Goal: Use online tool/utility: Utilize a website feature to perform a specific function

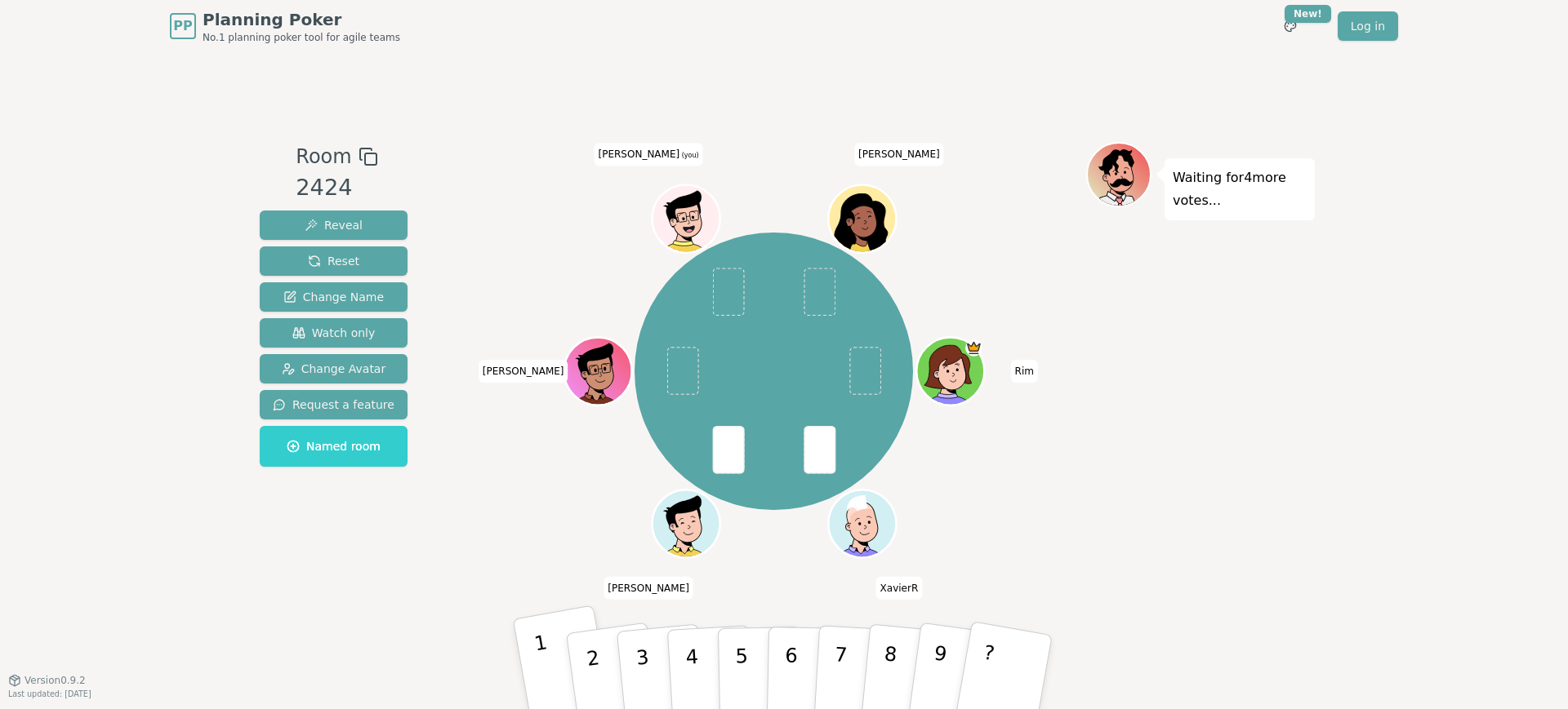
click at [545, 656] on p "1" at bounding box center [546, 675] width 28 height 89
click at [454, 504] on div "Room 2424 Reveal Reset Change Name Watch only Change Avatar Request a feature N…" at bounding box center [784, 366] width 1061 height 449
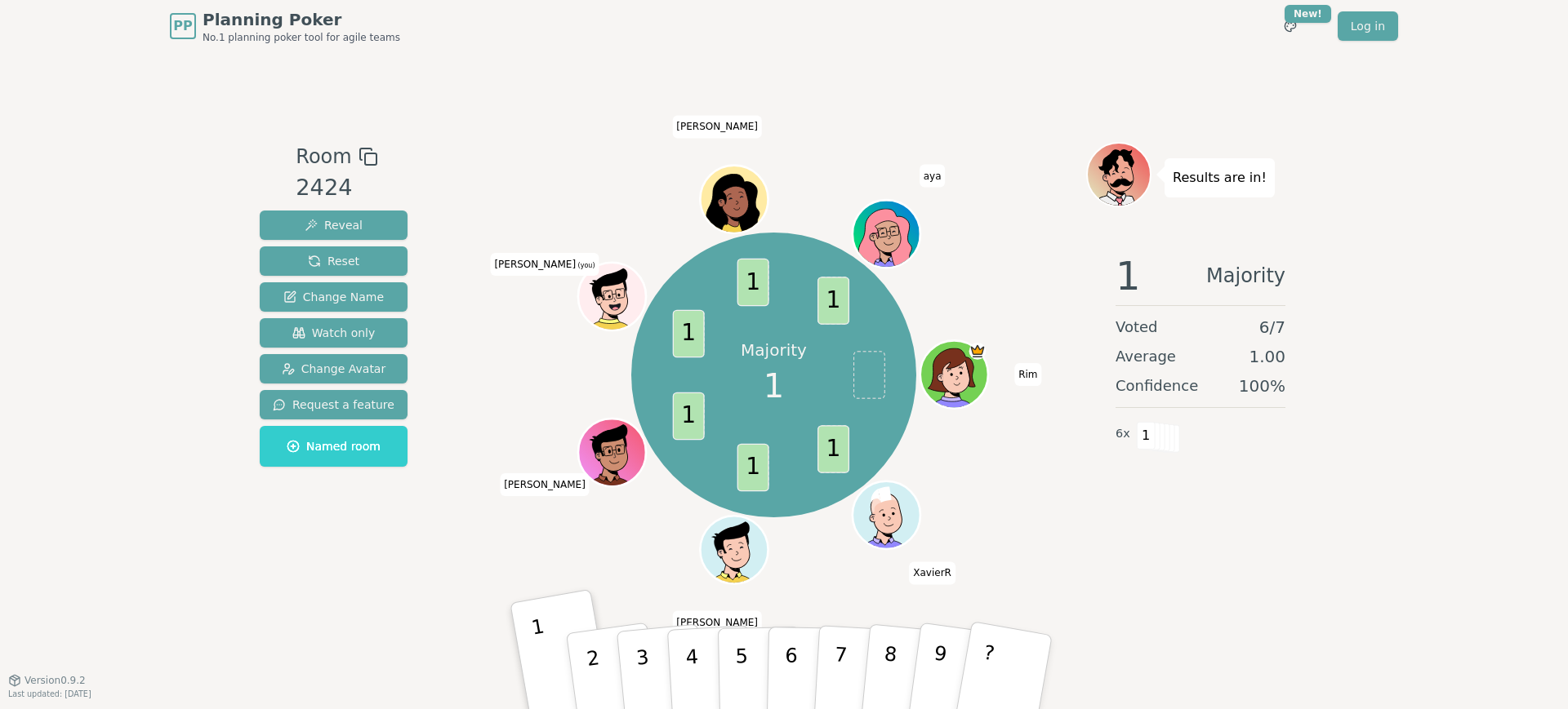
click at [834, 40] on div "PP Planning Poker No.1 planning poker tool for agile teams Toggle theme New! Lo…" at bounding box center [783, 26] width 1228 height 52
click at [1074, 513] on div "Majority 1 1 1 1 1 1 1 Rim XavierR abdelaziz Alexis Majdi (you) Marie Paule aya" at bounding box center [773, 375] width 625 height 408
click at [604, 660] on button "2" at bounding box center [612, 672] width 97 height 132
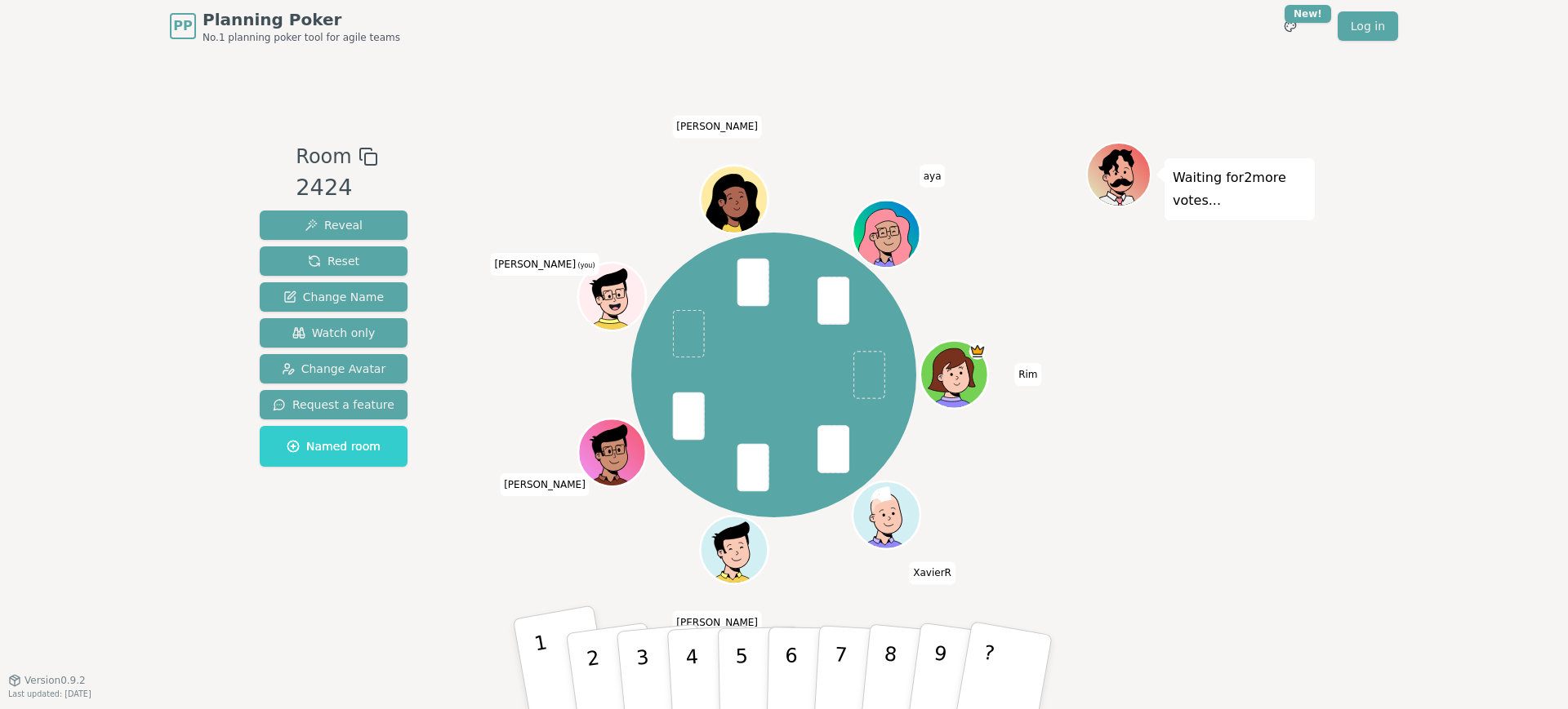
click at [552, 664] on button "1" at bounding box center [564, 673] width 102 height 135
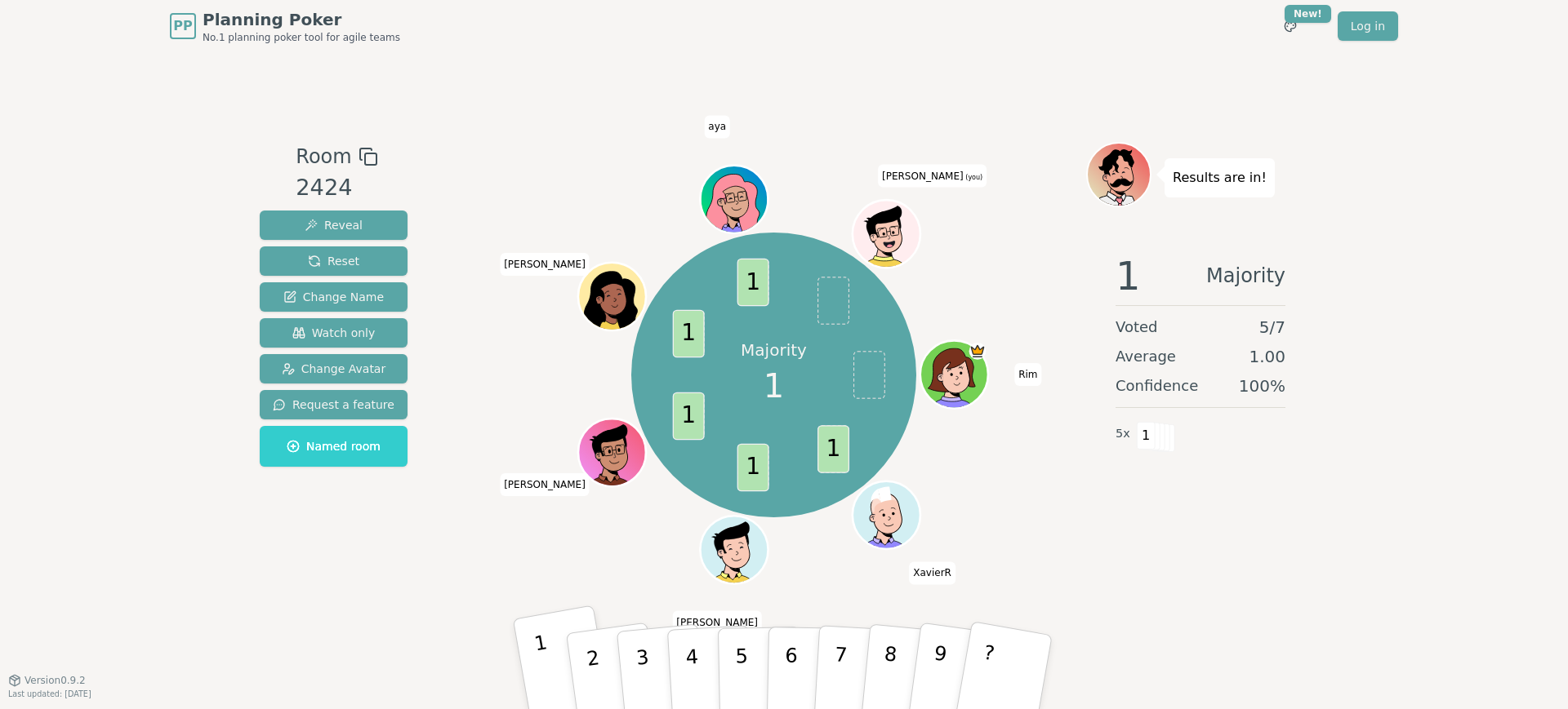
click at [548, 656] on button "1" at bounding box center [564, 673] width 102 height 135
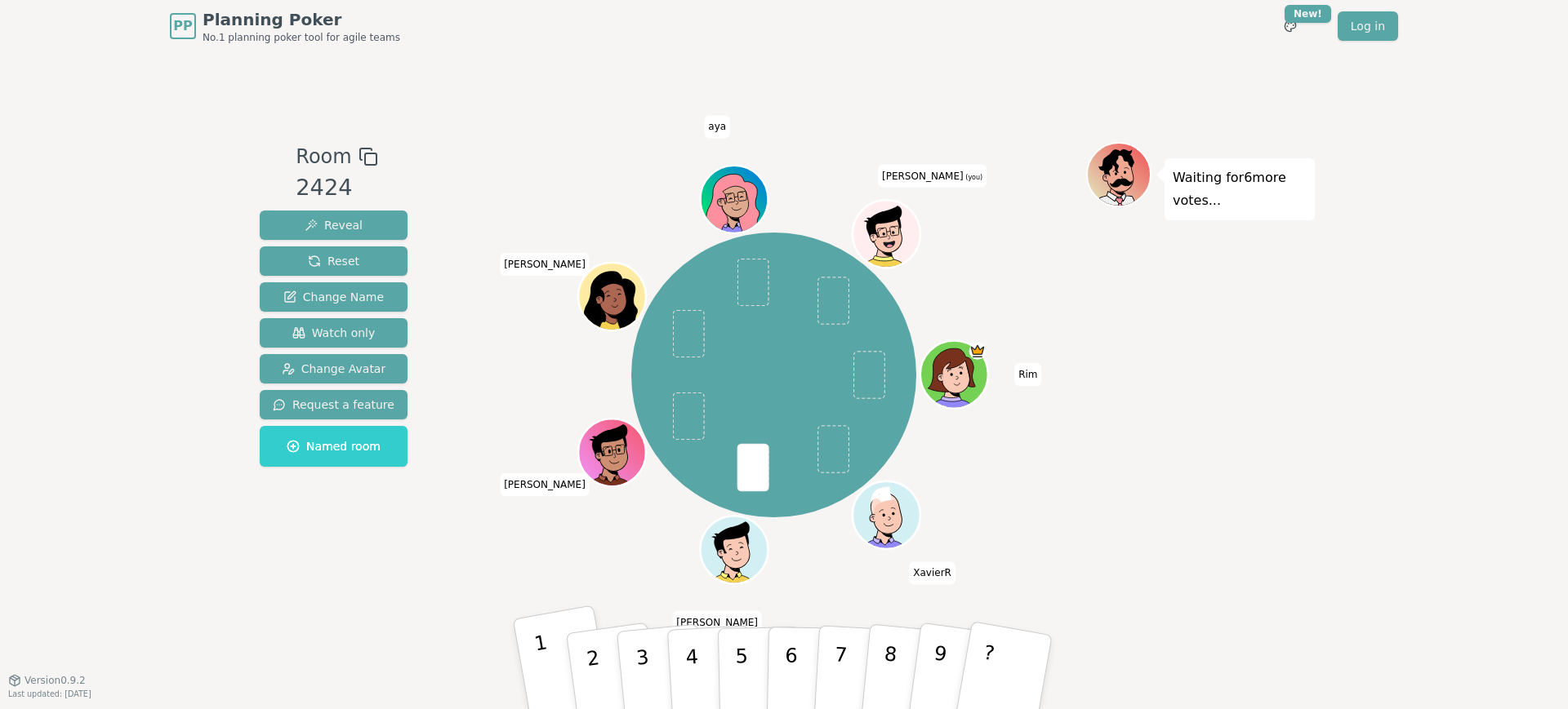
click at [551, 681] on button "1" at bounding box center [564, 673] width 102 height 135
click at [550, 665] on button "1" at bounding box center [564, 673] width 102 height 135
click at [600, 657] on button "2" at bounding box center [612, 672] width 97 height 132
click at [636, 653] on p "3" at bounding box center [644, 674] width 21 height 89
click at [552, 648] on button "1" at bounding box center [564, 673] width 102 height 135
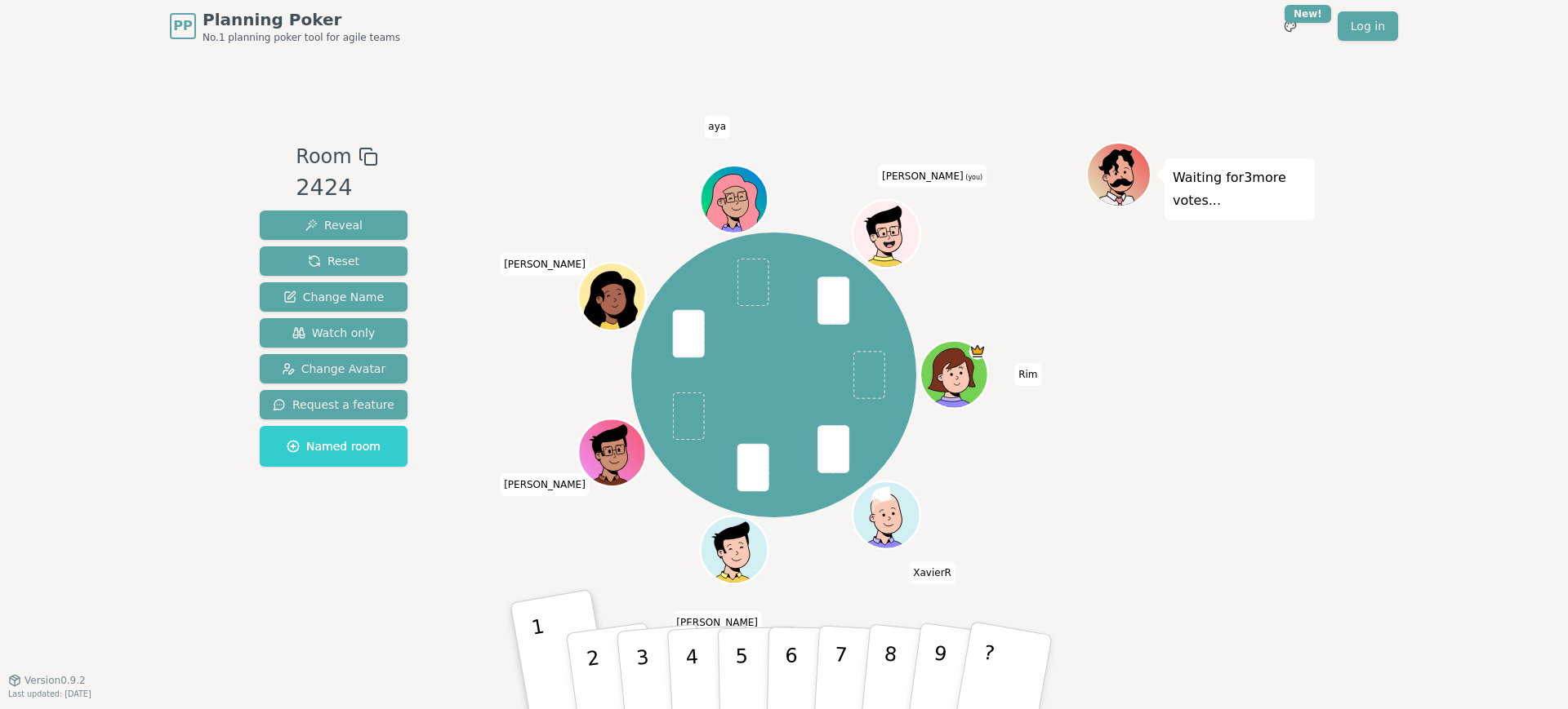
click at [1126, 526] on div "Waiting for 3 more votes..." at bounding box center [1200, 366] width 228 height 449
